Goal: Task Accomplishment & Management: Use online tool/utility

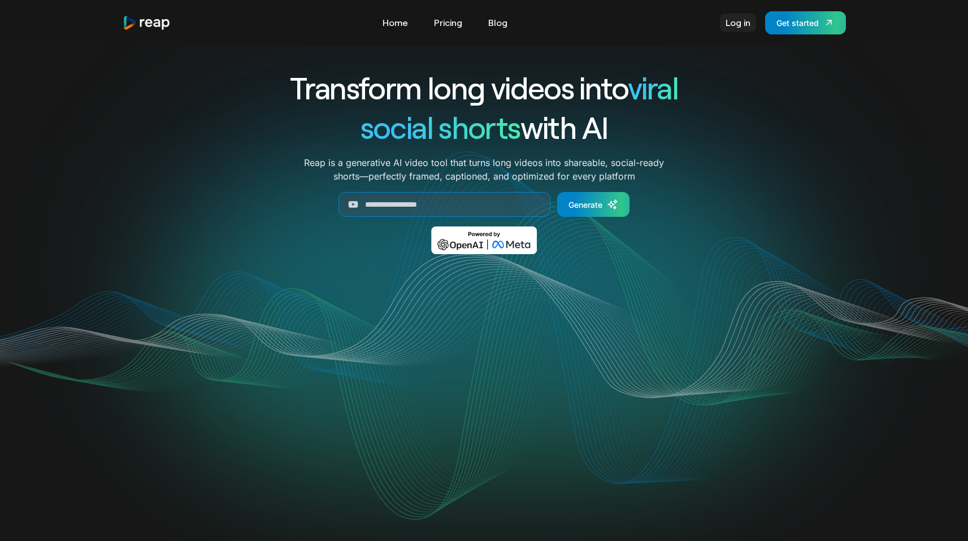
click at [746, 31] on link "Log in" at bounding box center [738, 23] width 36 height 18
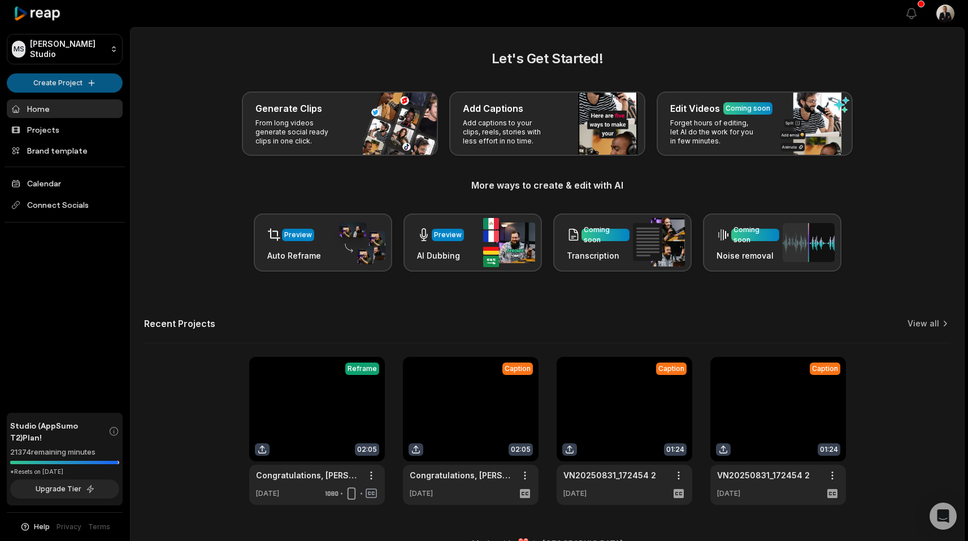
click at [63, 88] on html "MS Melvin's Studio Create Project Home Projects Brand template Calendar Connect…" at bounding box center [484, 270] width 968 height 541
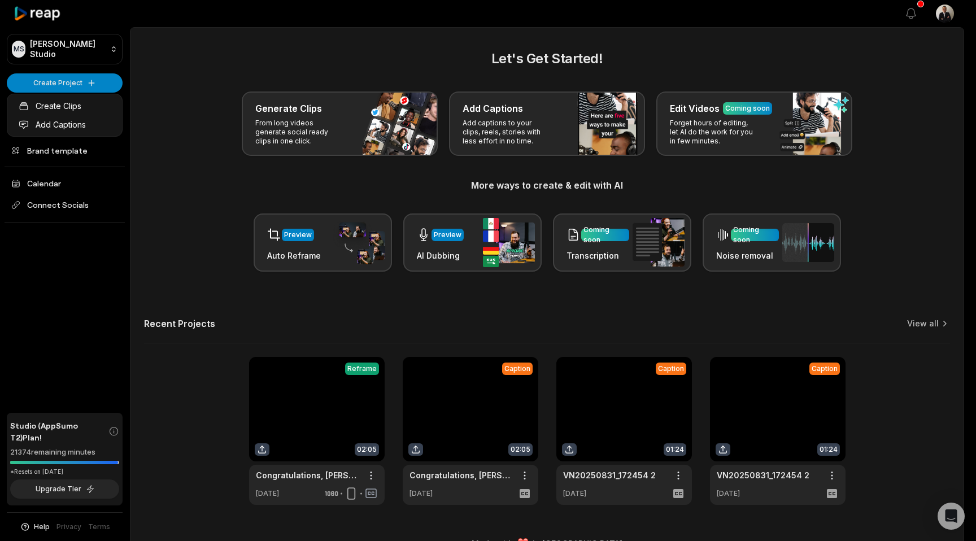
click at [60, 83] on html "MS Melvin's Studio Create Project Home Projects Brand template Calendar Connect…" at bounding box center [488, 270] width 976 height 541
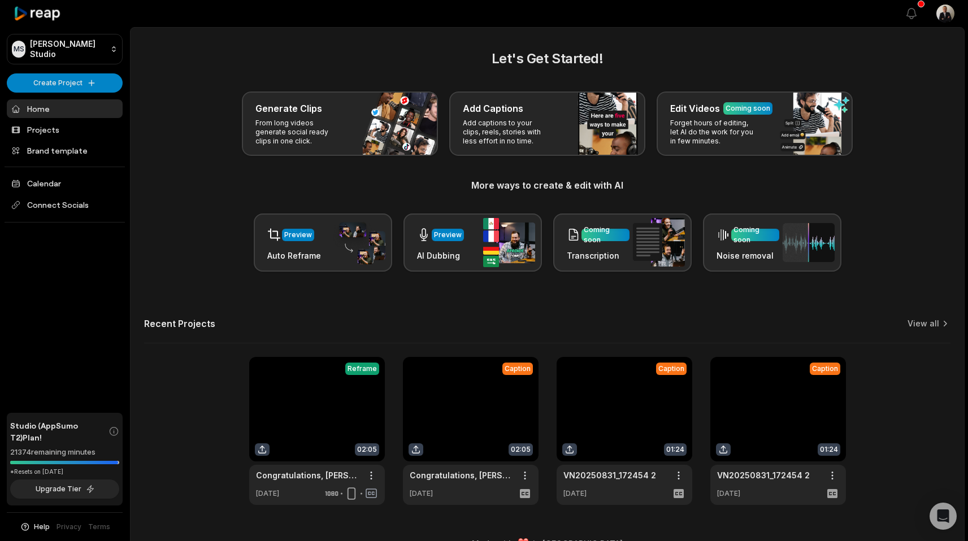
click at [218, 145] on div "Generate Clips From long videos generate social ready clips in one click. Add C…" at bounding box center [547, 124] width 806 height 64
click at [111, 132] on link "Projects" at bounding box center [65, 129] width 116 height 19
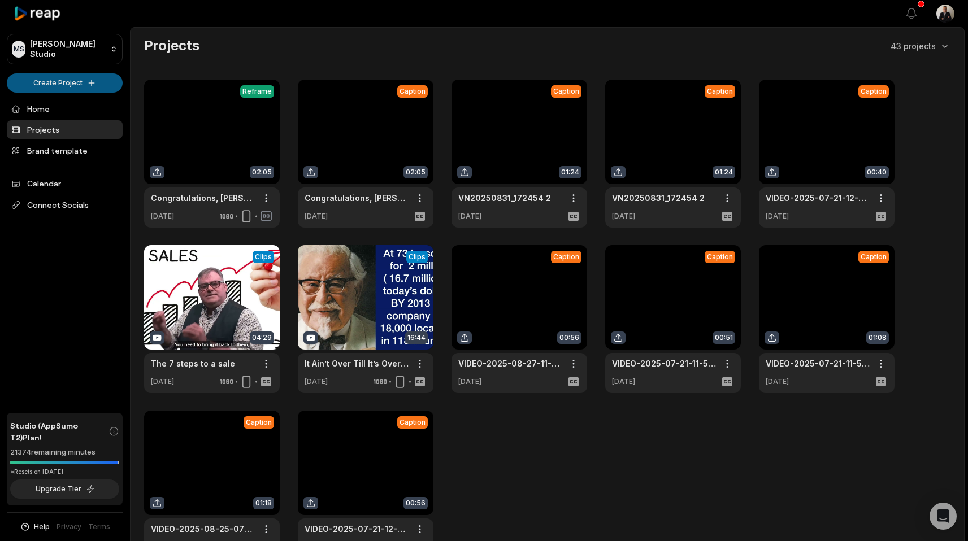
click at [57, 77] on html "[PERSON_NAME] Studio Create Project Home Projects Brand template Calendar Conne…" at bounding box center [484, 270] width 968 height 541
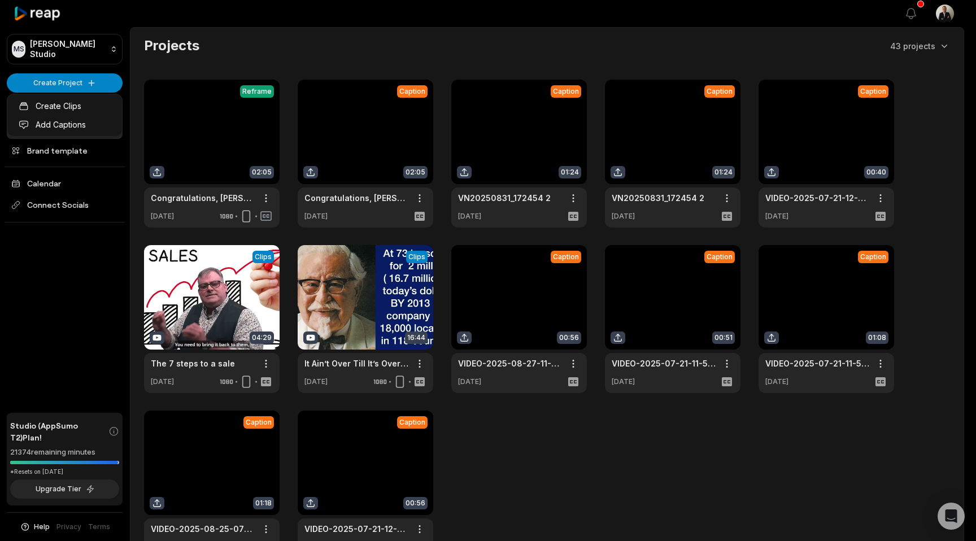
click at [75, 86] on html "[PERSON_NAME] Studio Create Project Home Projects Brand template Calendar Conne…" at bounding box center [488, 270] width 976 height 541
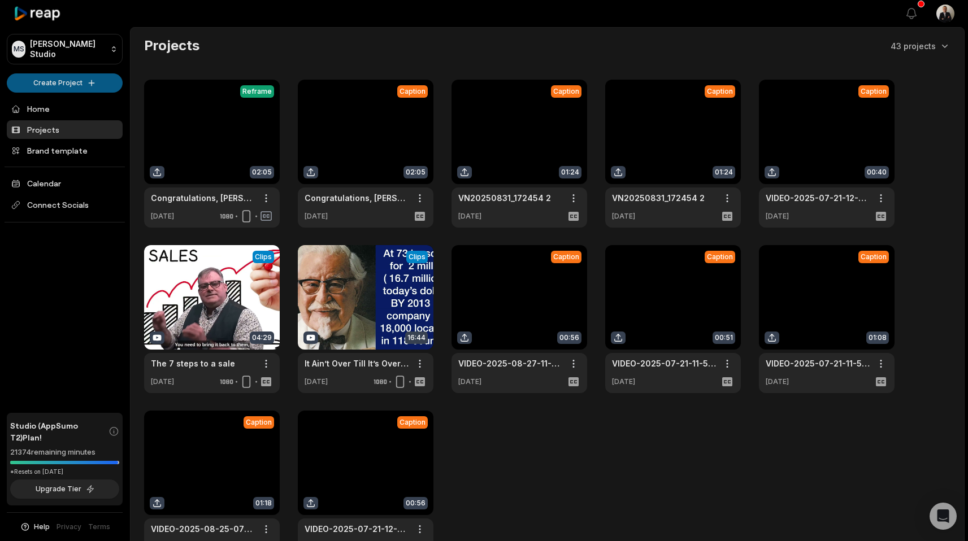
click at [69, 88] on html "[PERSON_NAME] Studio Create Project Home Projects Brand template Calendar Conne…" at bounding box center [484, 270] width 968 height 541
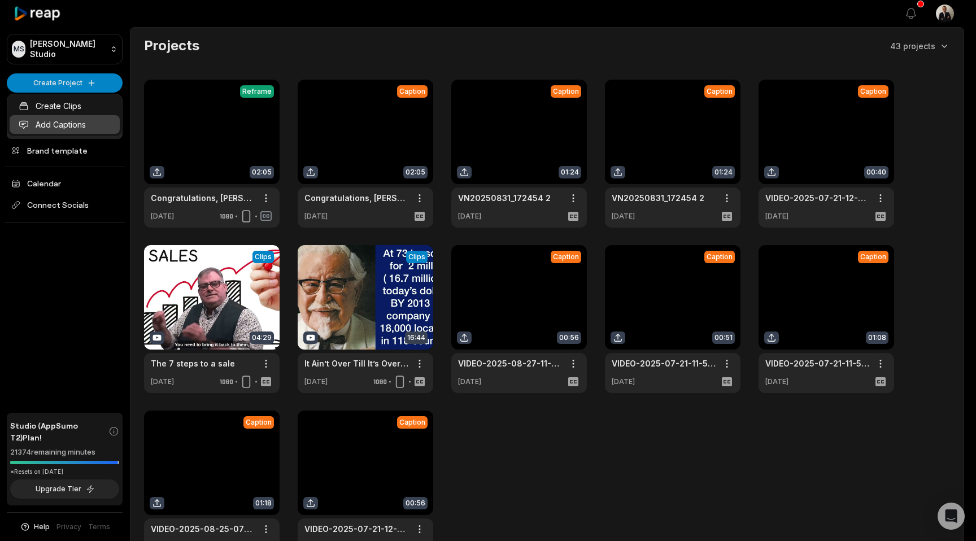
click at [66, 119] on link "Add Captions" at bounding box center [65, 124] width 110 height 19
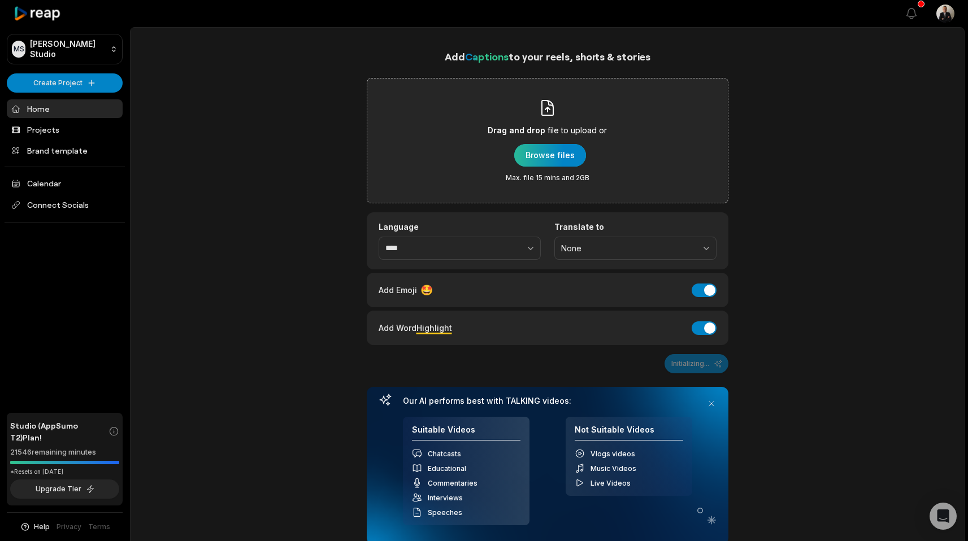
click at [540, 158] on div "button" at bounding box center [550, 155] width 72 height 23
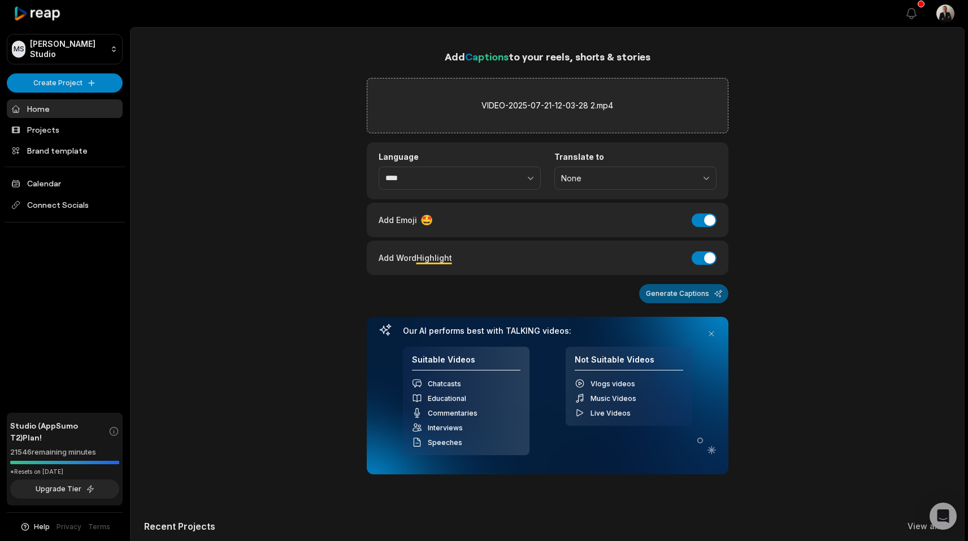
click at [674, 295] on button "Generate Captions" at bounding box center [683, 293] width 89 height 19
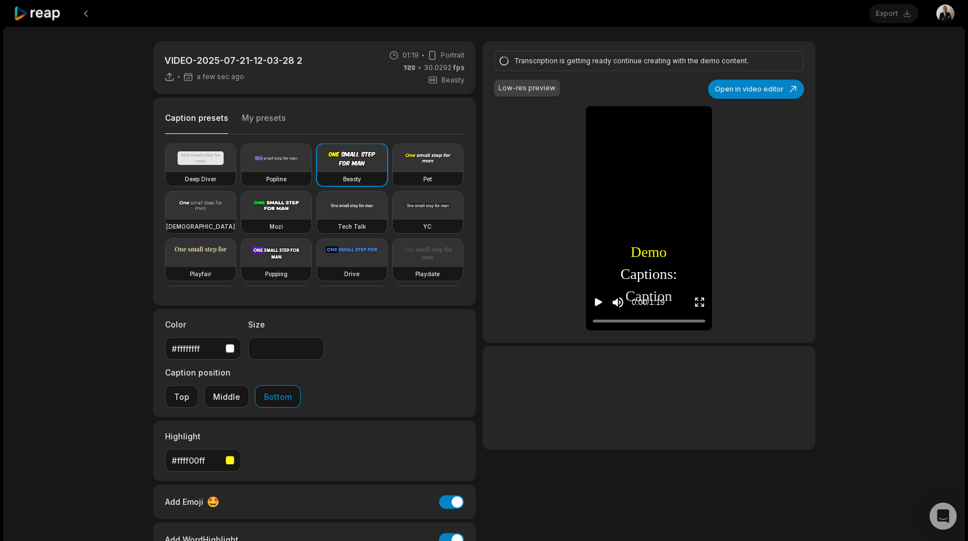
click at [236, 214] on video at bounding box center [201, 206] width 70 height 28
click at [236, 208] on video at bounding box center [201, 206] width 70 height 28
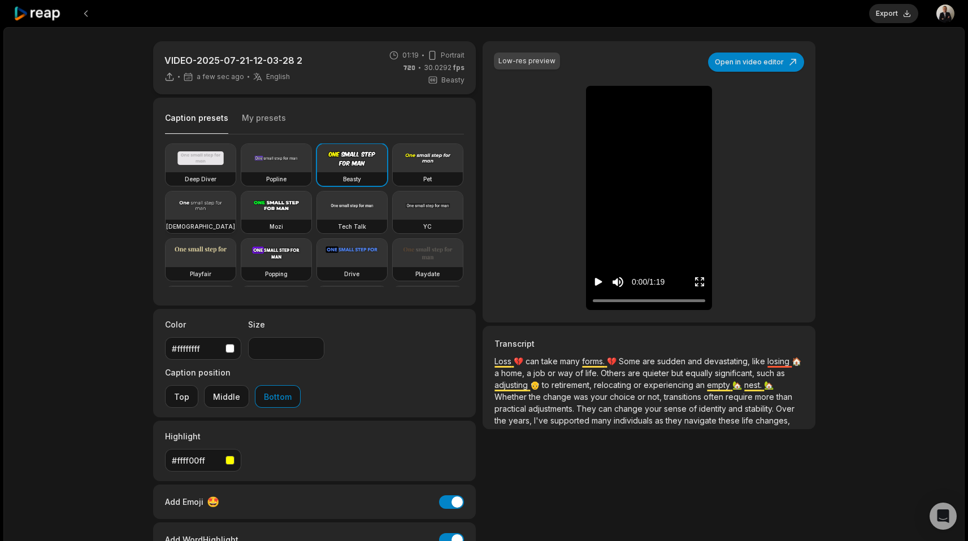
click at [236, 218] on video at bounding box center [201, 206] width 70 height 28
type input "**"
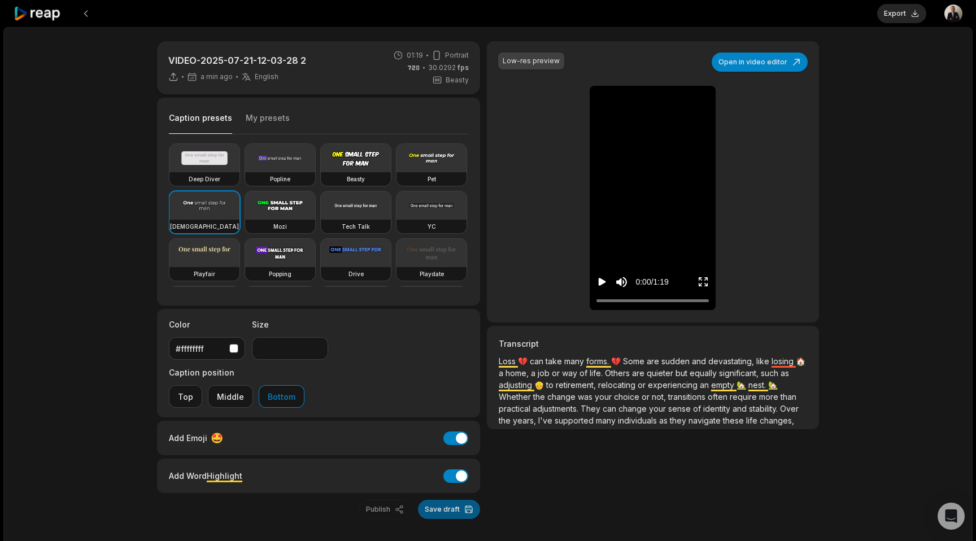
click at [425, 500] on button "Save draft" at bounding box center [449, 509] width 62 height 19
click at [893, 17] on button "Export" at bounding box center [901, 13] width 49 height 19
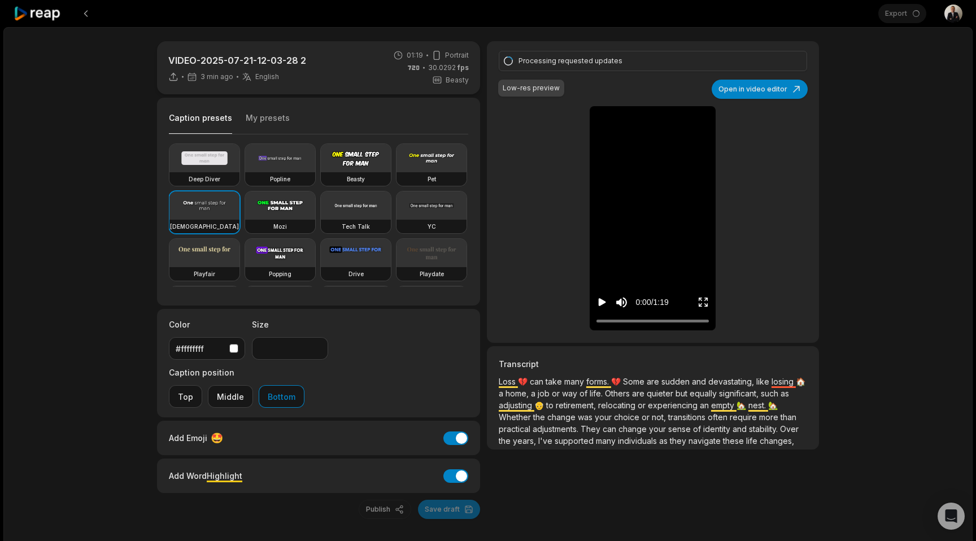
click at [517, 388] on p "Loss 💔 can take many forms. 💔 Some are sudden and devastating, like losing 🏠 a …" at bounding box center [653, 411] width 308 height 71
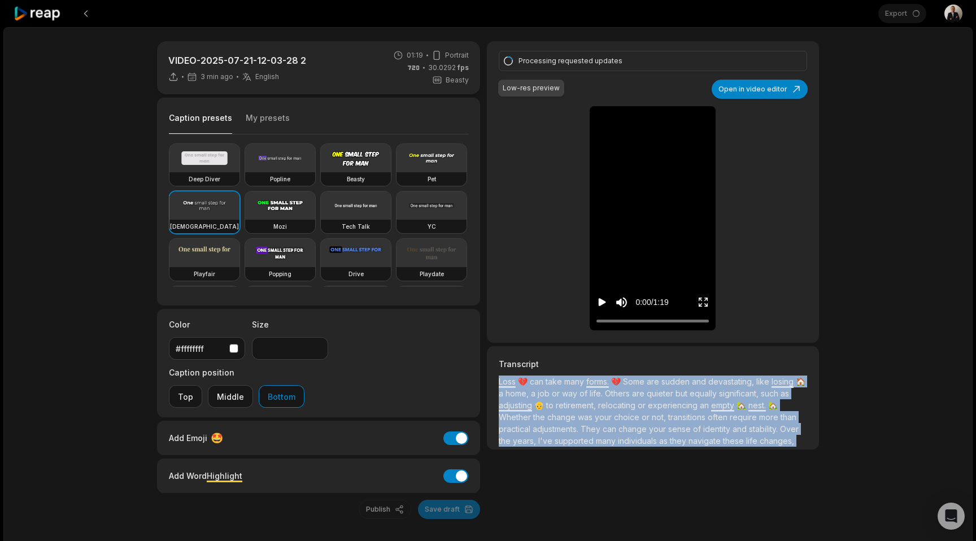
scroll to position [68, 0]
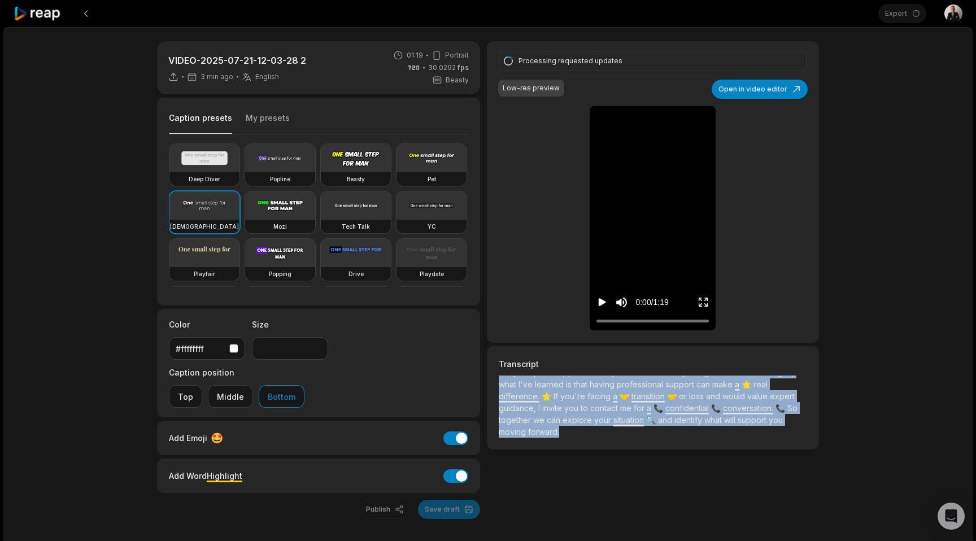
drag, startPoint x: 499, startPoint y: 383, endPoint x: 724, endPoint y: 449, distance: 234.8
click at [724, 449] on div "Transcript Loss 💔 can take many forms. 💔 Some are sudden and devastating, like …" at bounding box center [653, 397] width 332 height 103
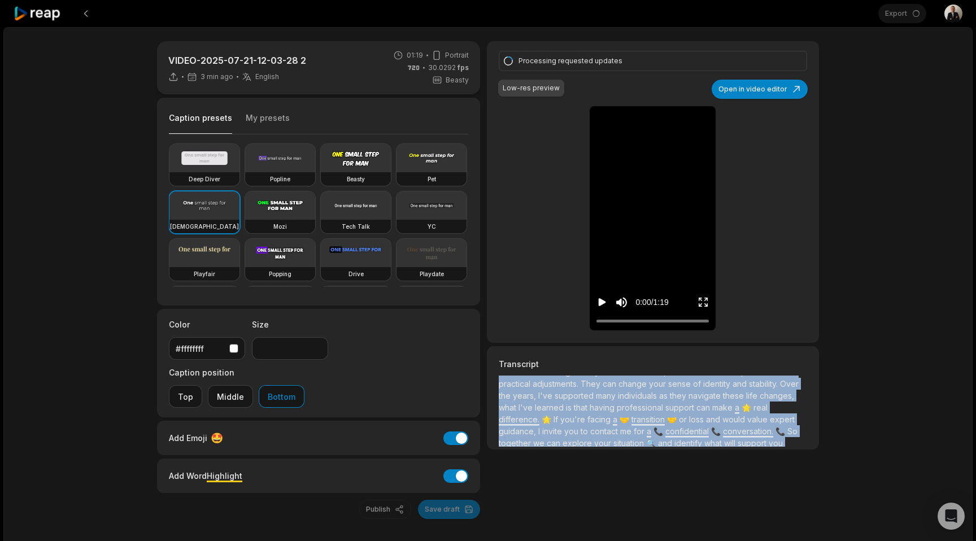
scroll to position [0, 0]
copy p "Lore 💔 ips dolo sita conse. 💔 Adip eli seddoe tem incididuntu, labo etdolo 🏠 m …"
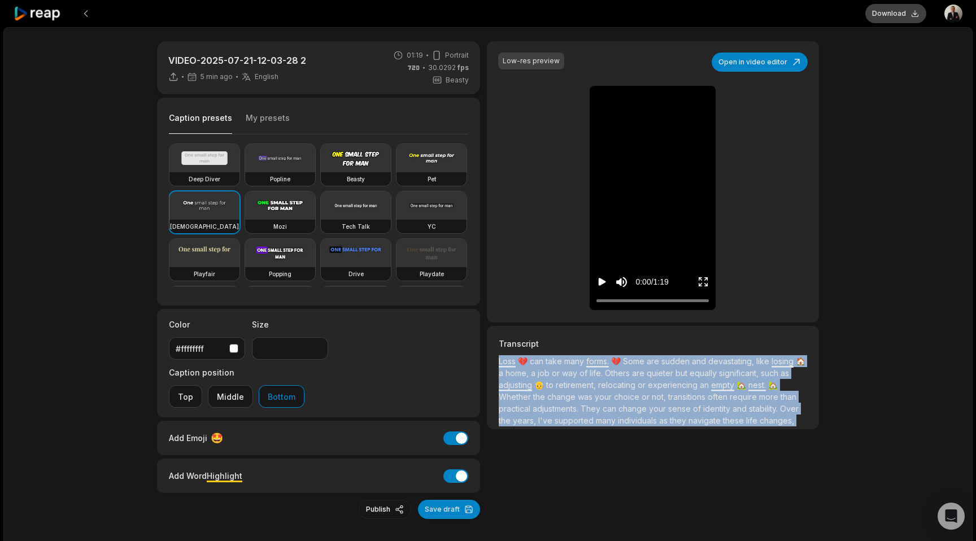
click at [895, 13] on button "Download" at bounding box center [896, 13] width 61 height 19
